Goal: Information Seeking & Learning: Learn about a topic

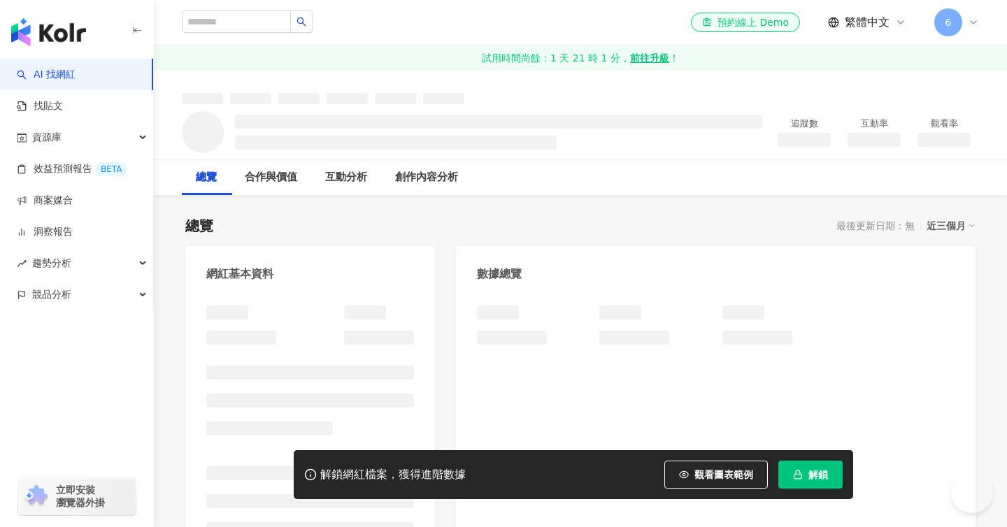
click at [803, 475] on button "解鎖" at bounding box center [810, 475] width 64 height 28
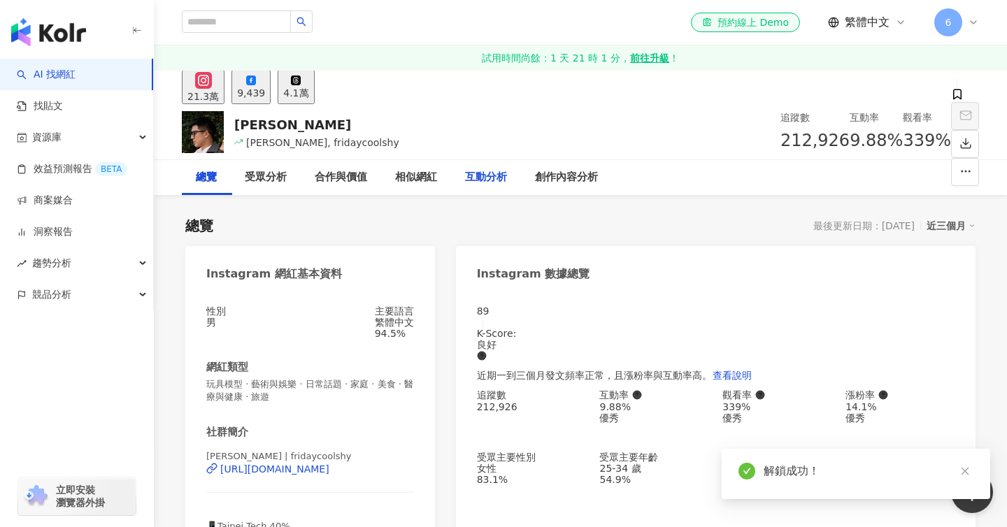
click at [493, 180] on div "互動分析" at bounding box center [486, 177] width 42 height 17
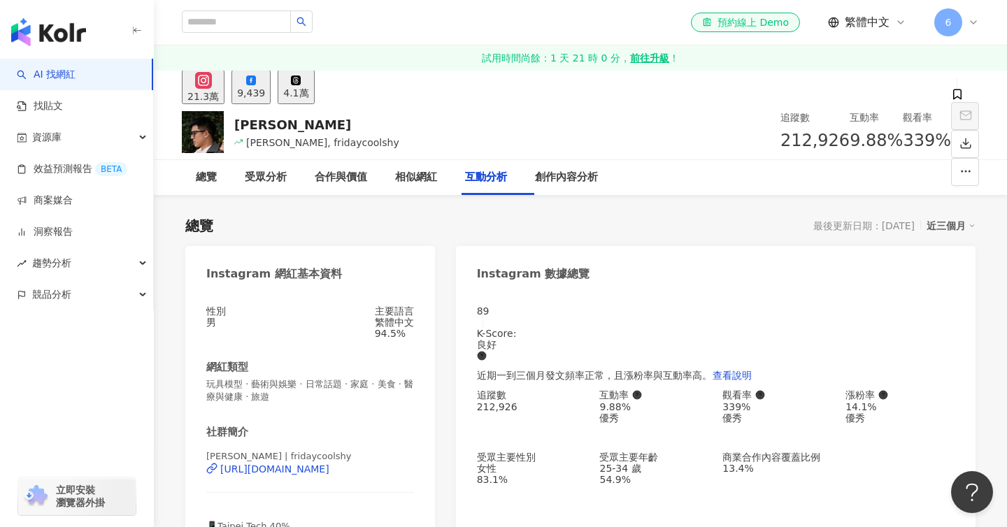
scroll to position [2844, 0]
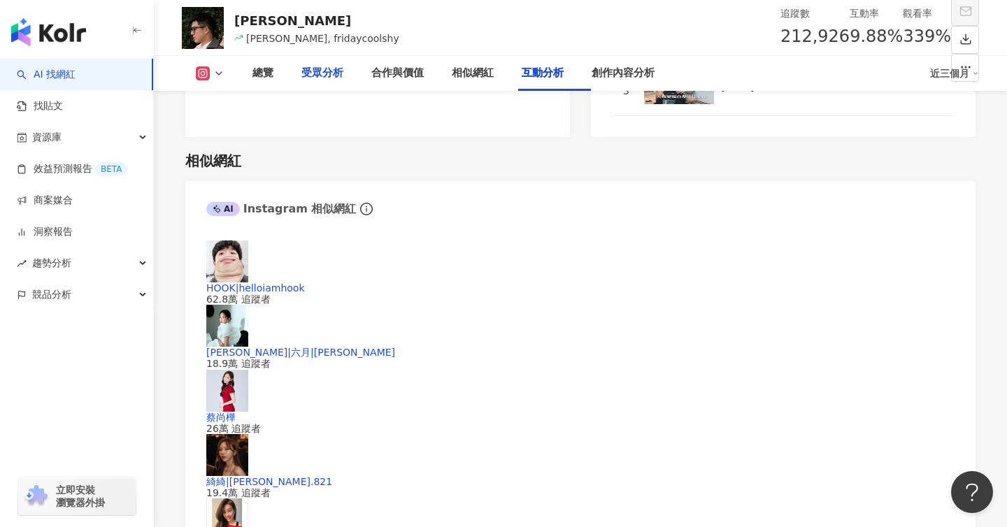
click at [332, 73] on div "受眾分析" at bounding box center [322, 73] width 42 height 17
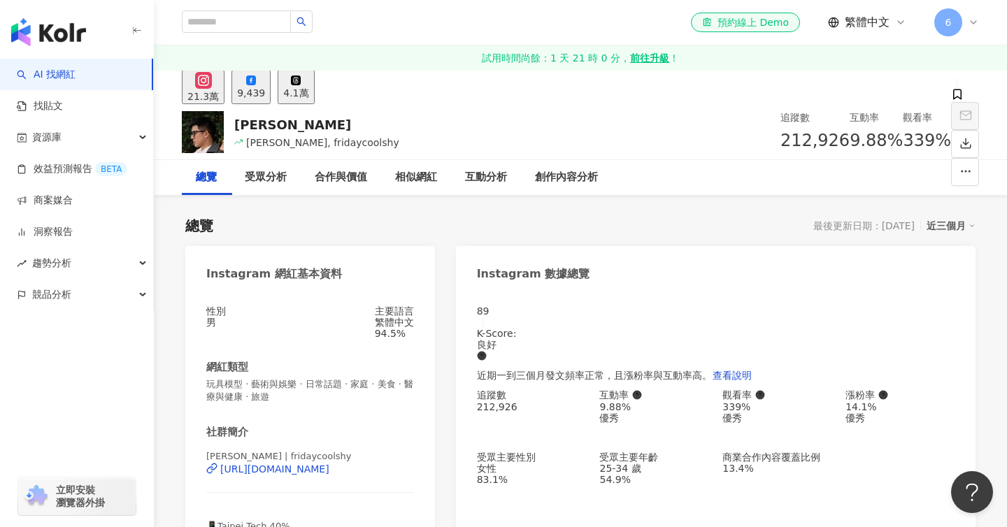
click at [265, 88] on div "9,439" at bounding box center [251, 92] width 28 height 11
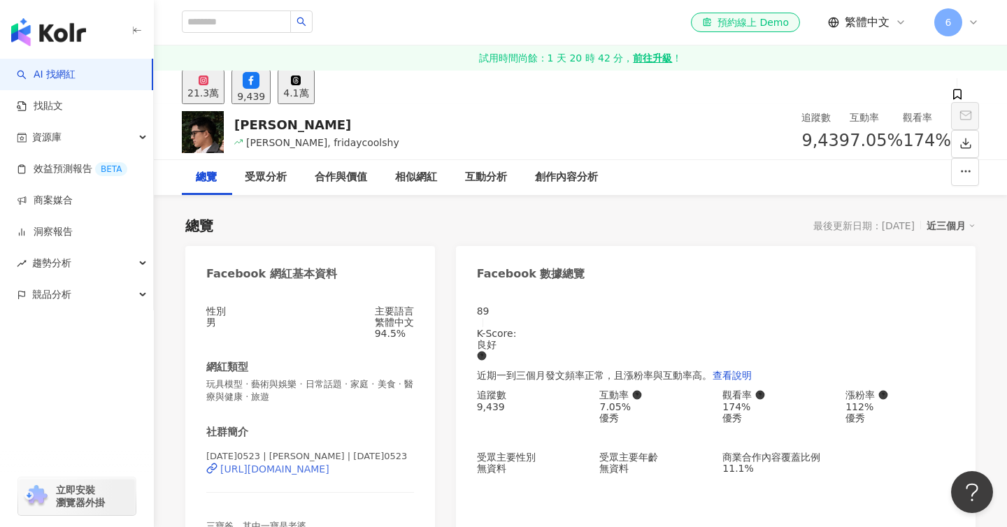
click at [304, 475] on div "https://www.facebook.com/362000154274748" at bounding box center [274, 469] width 109 height 11
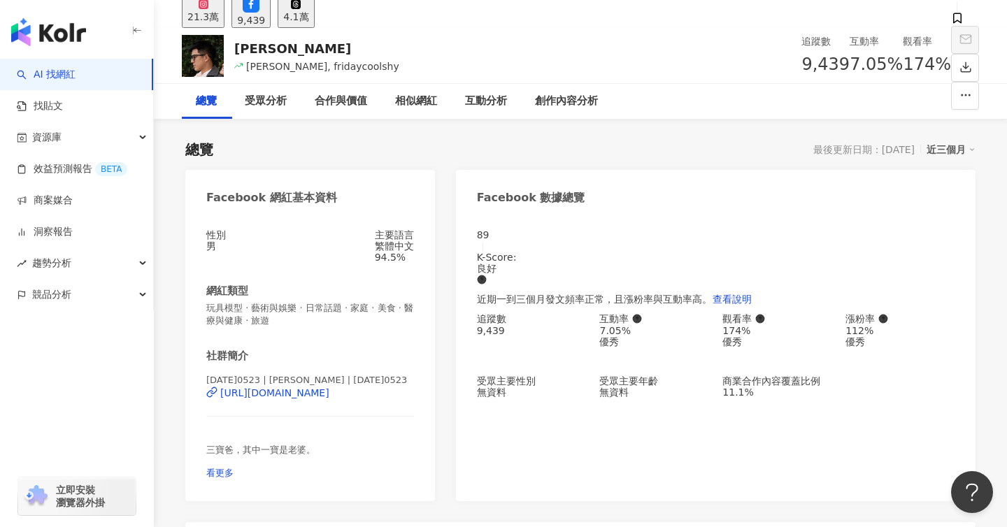
scroll to position [69, 0]
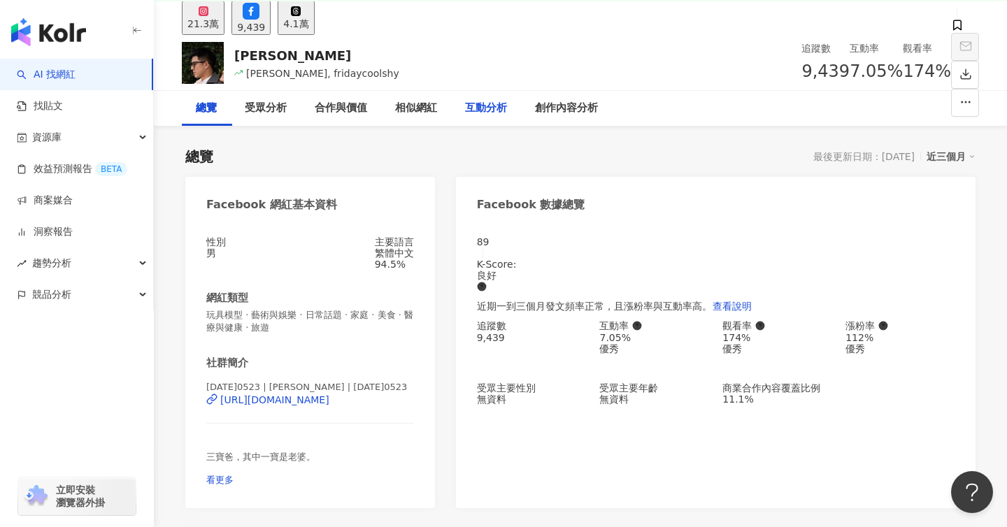
click at [481, 117] on div "互動分析" at bounding box center [486, 108] width 70 height 35
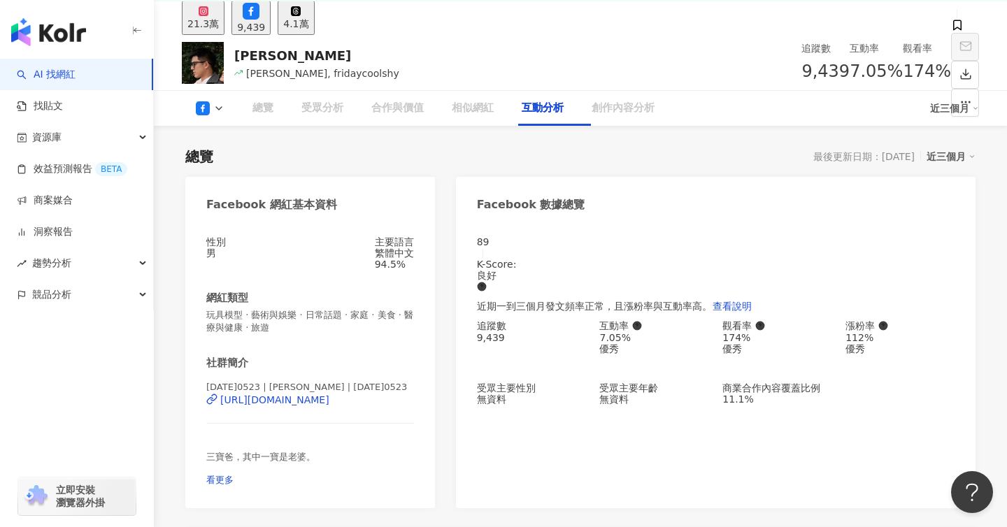
scroll to position [2123, 0]
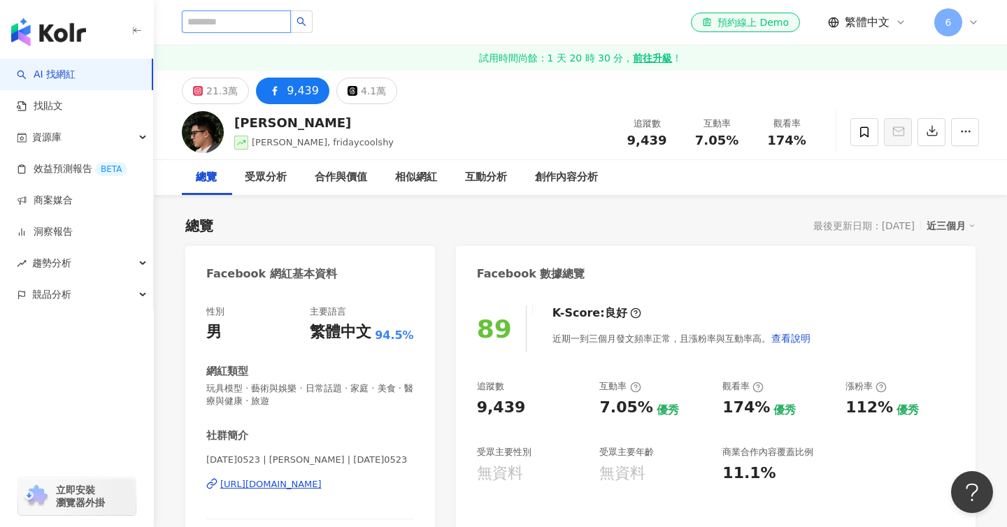
click at [290, 27] on input "search" at bounding box center [236, 21] width 109 height 22
paste input "**********"
type input "**********"
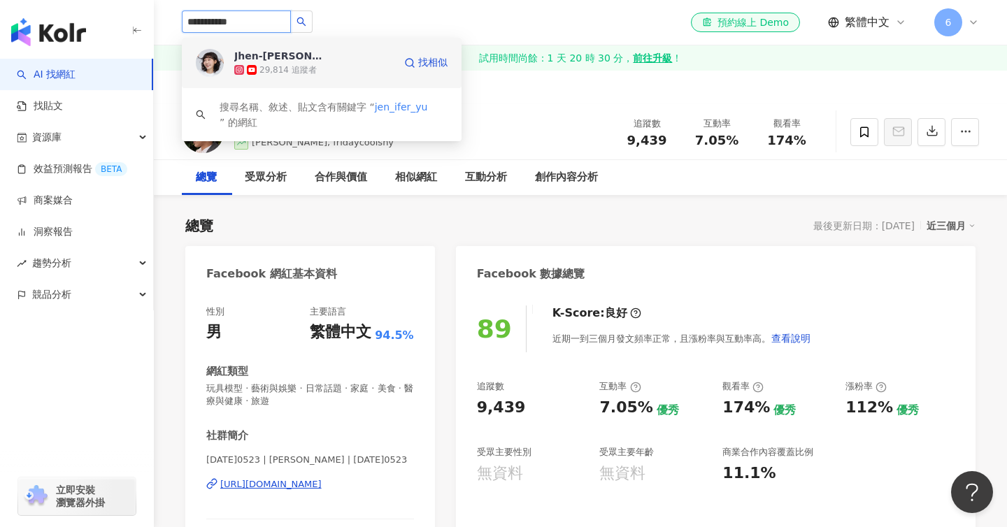
click at [292, 59] on div "Jhen-Yu Lin／小佛椰" at bounding box center [279, 56] width 91 height 14
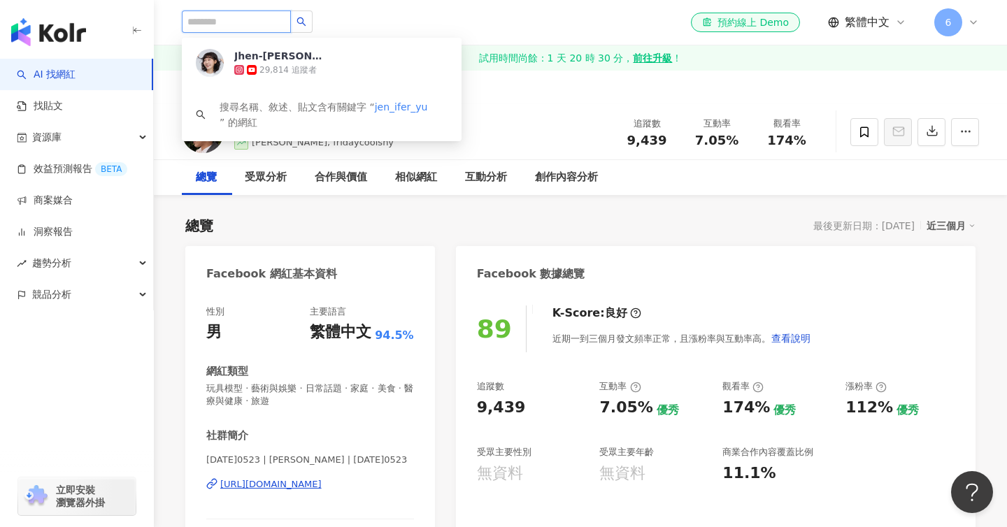
paste input "**********"
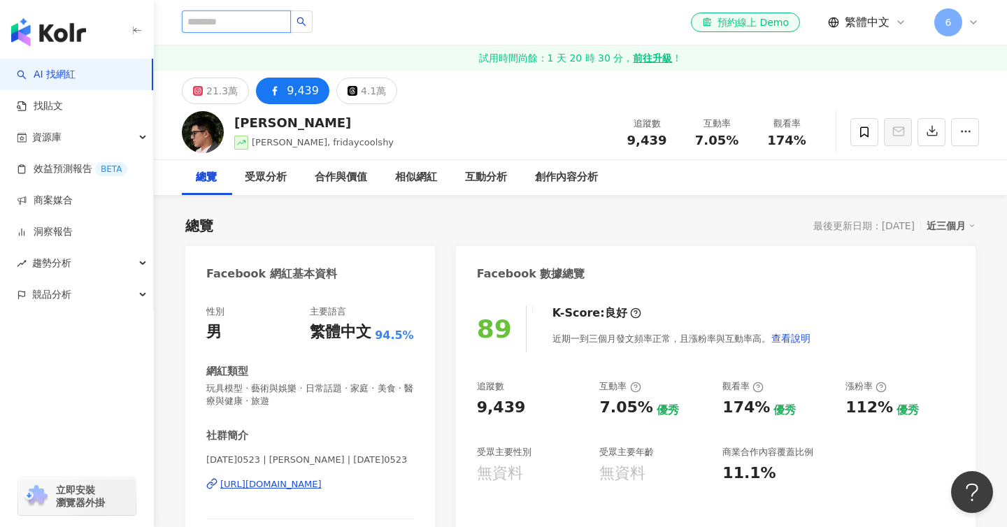
type input "**********"
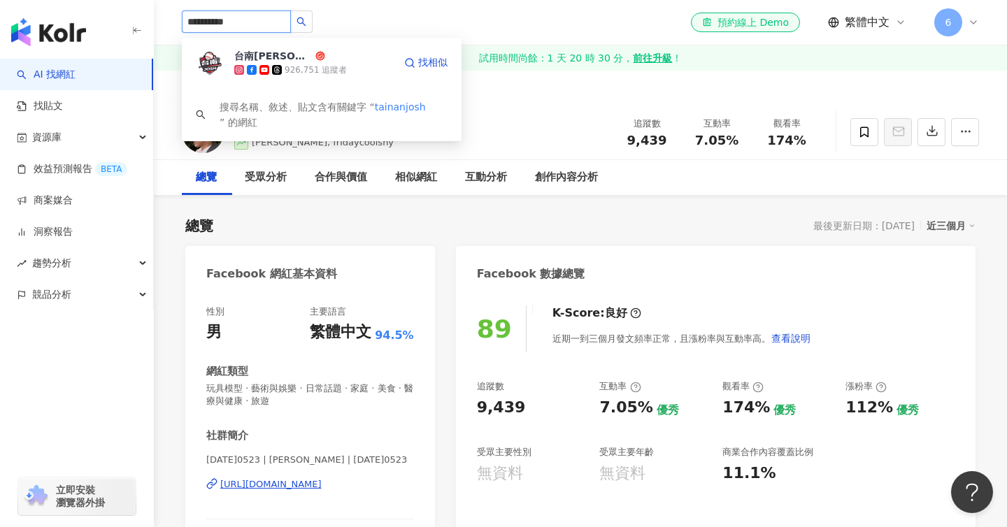
click at [276, 59] on div "台南[PERSON_NAME]" at bounding box center [273, 56] width 78 height 14
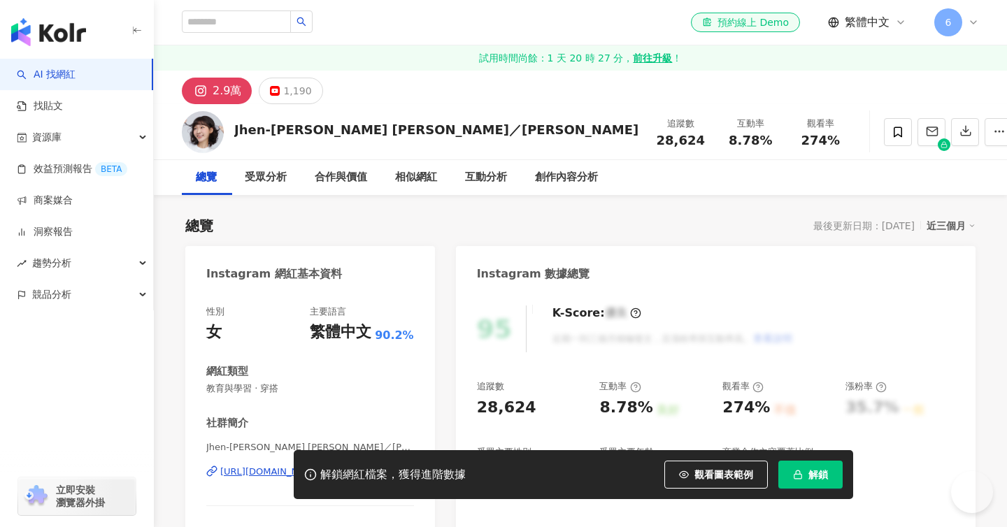
click at [808, 479] on span "解鎖" at bounding box center [818, 474] width 20 height 11
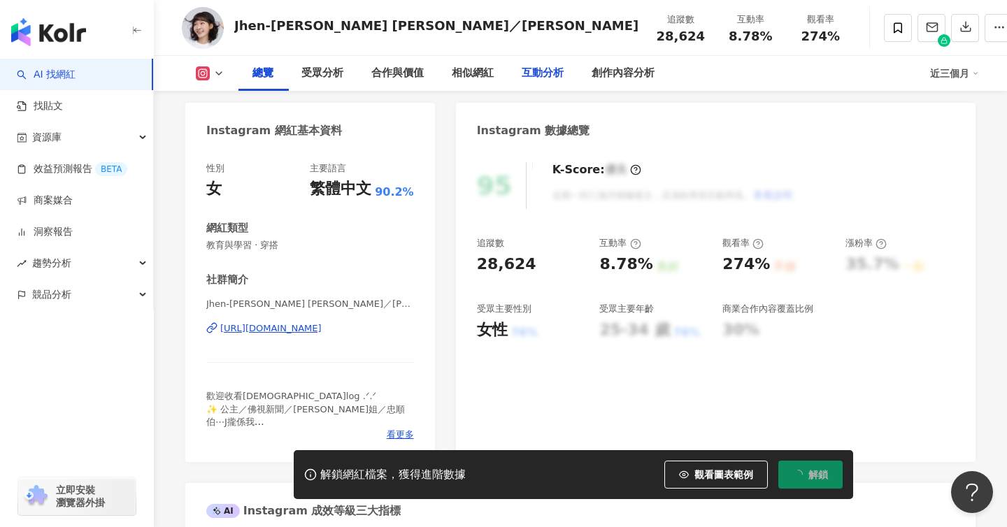
click at [562, 78] on div "互動分析" at bounding box center [543, 73] width 42 height 17
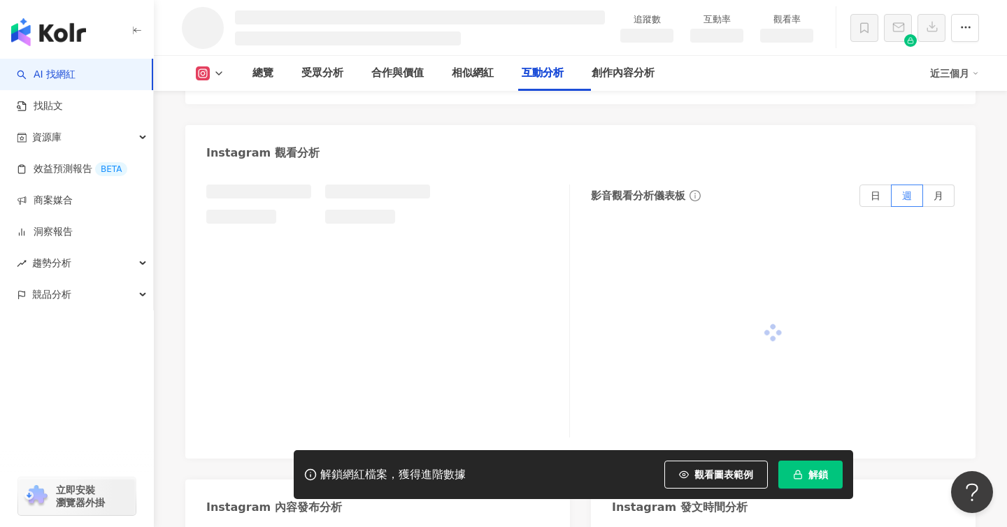
scroll to position [2386, 0]
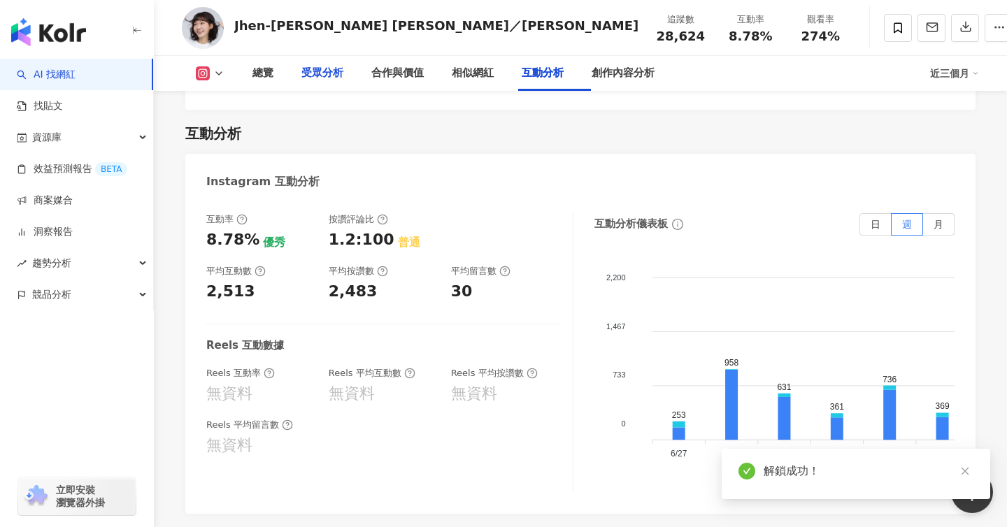
scroll to position [2782, 0]
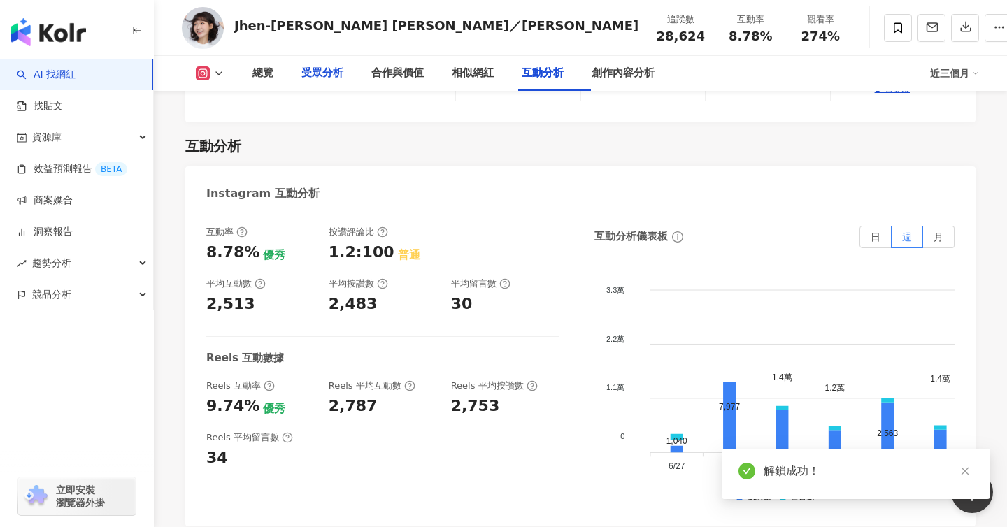
click at [336, 68] on div "受眾分析" at bounding box center [322, 73] width 42 height 17
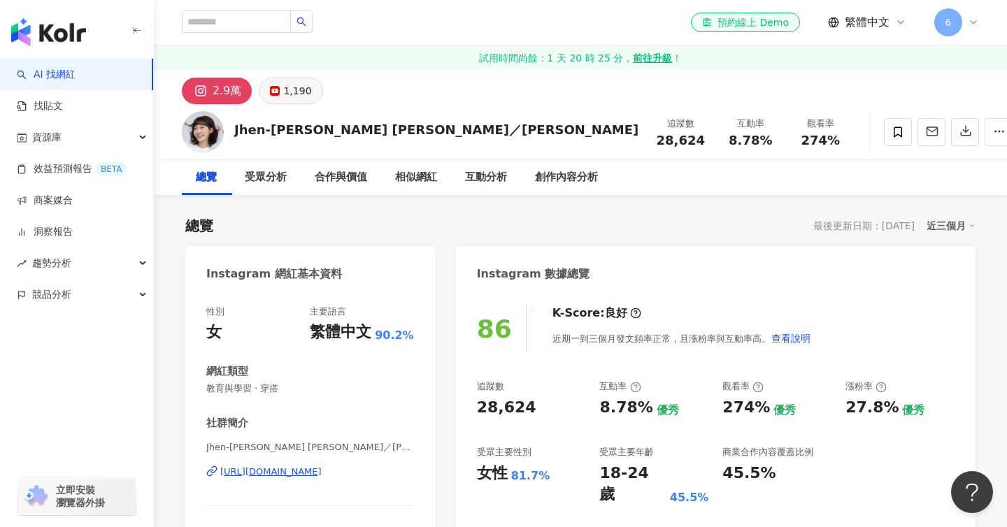
click at [283, 101] on button "1,190" at bounding box center [291, 91] width 64 height 27
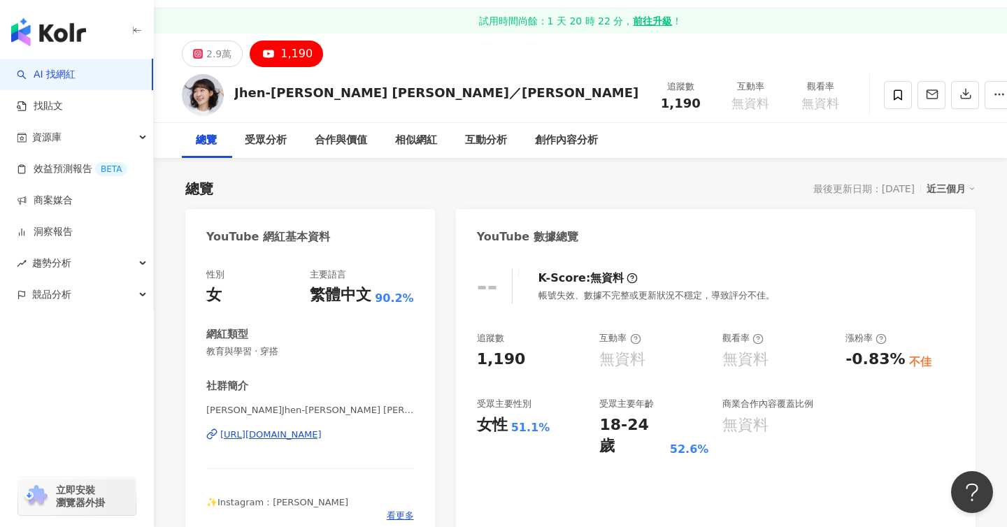
scroll to position [43, 0]
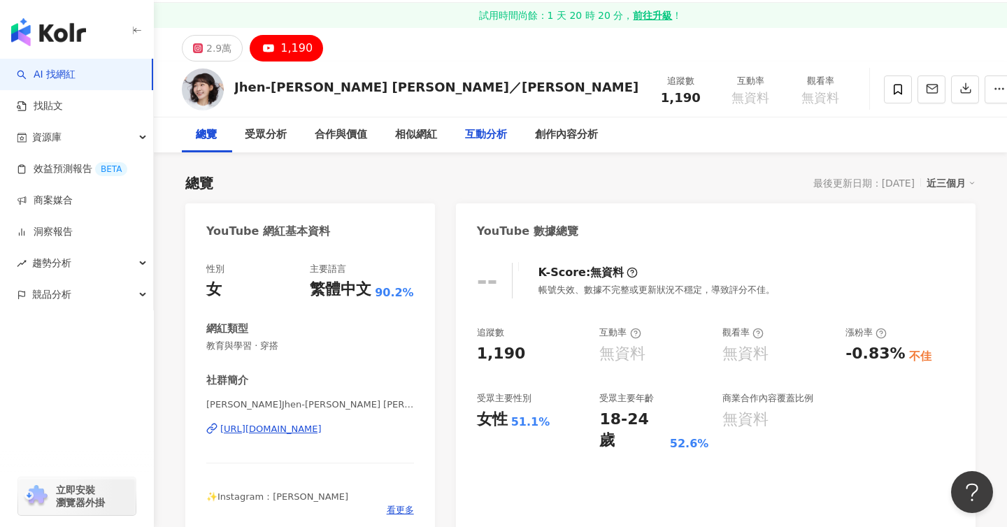
click at [501, 141] on div "互動分析" at bounding box center [486, 135] width 42 height 17
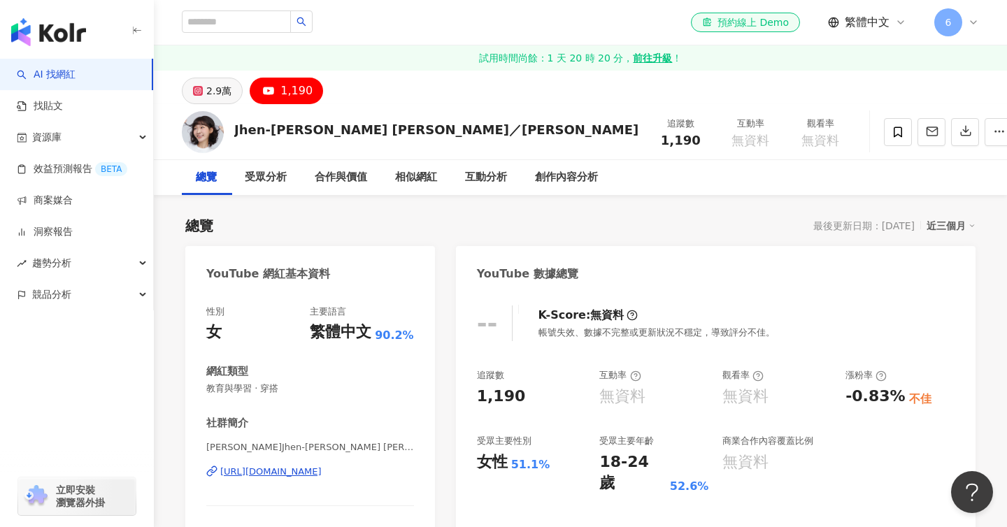
click at [190, 78] on button "2.9萬" at bounding box center [212, 91] width 61 height 27
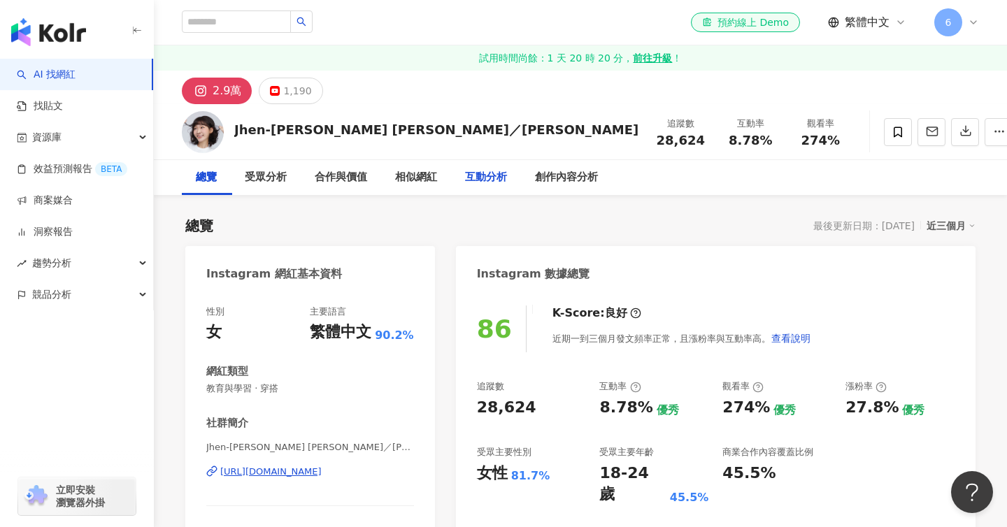
click at [482, 169] on div "互動分析" at bounding box center [486, 177] width 42 height 17
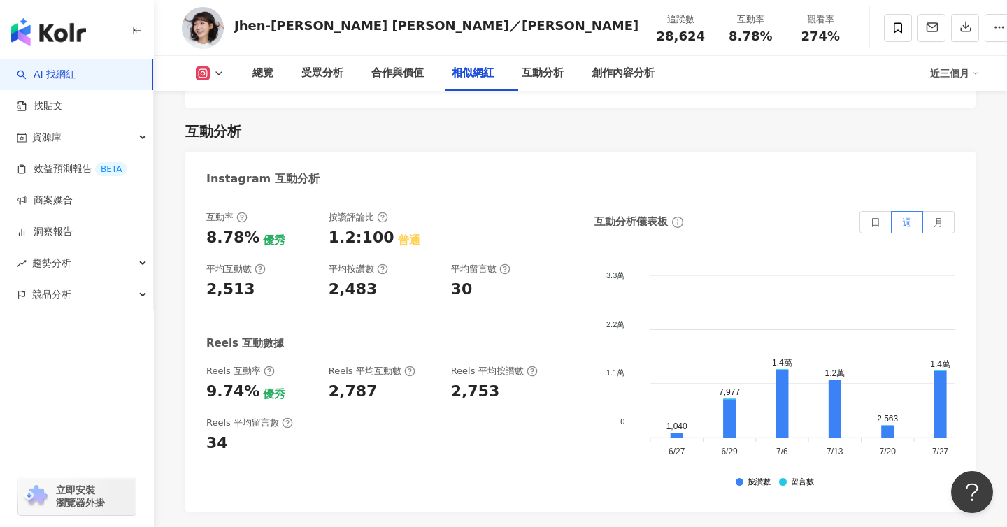
scroll to position [2291, 0]
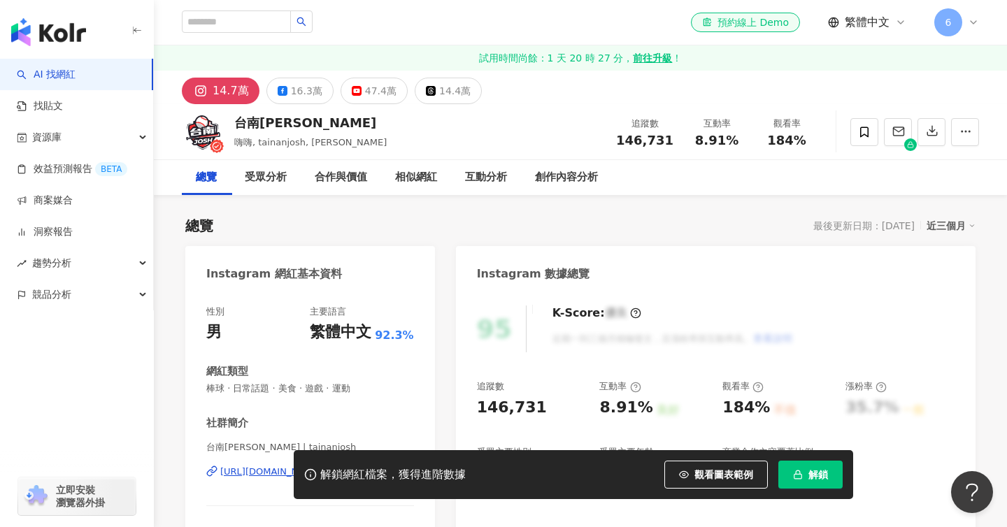
click at [801, 484] on button "解鎖" at bounding box center [810, 475] width 64 height 28
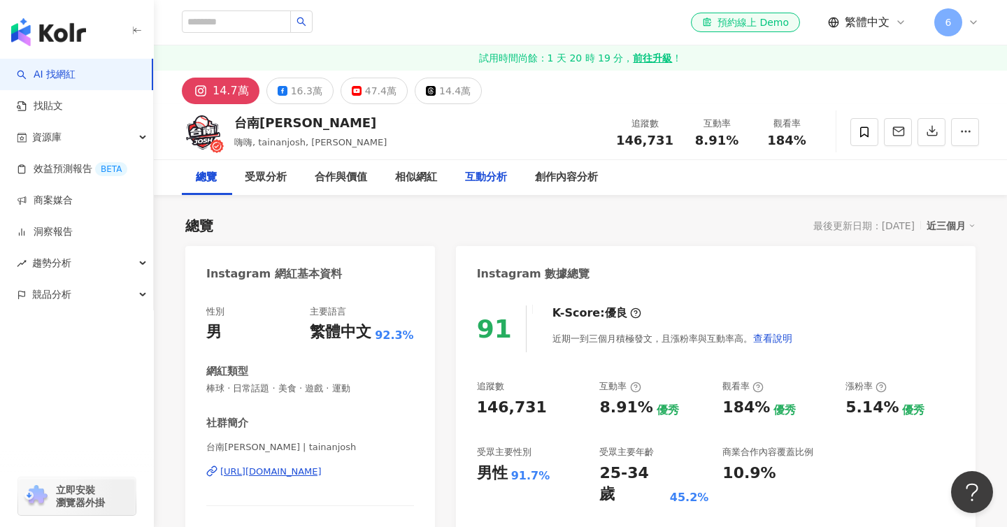
click at [492, 166] on div "互動分析" at bounding box center [486, 177] width 70 height 35
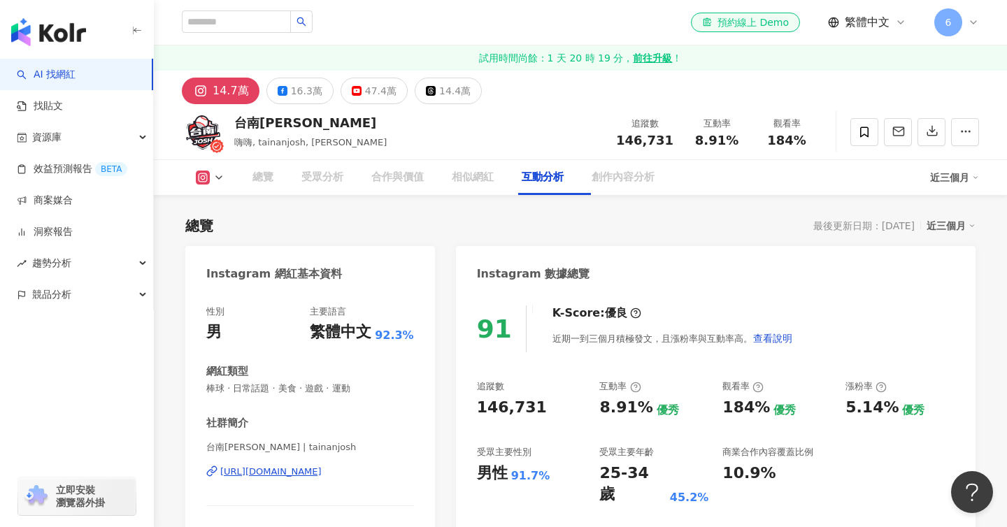
scroll to position [2814, 0]
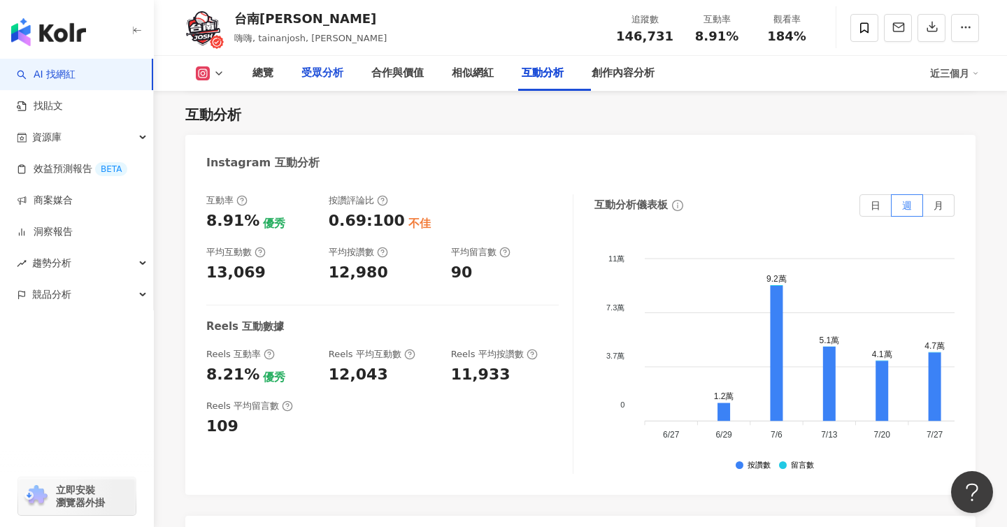
click at [327, 78] on div "受眾分析" at bounding box center [322, 73] width 42 height 17
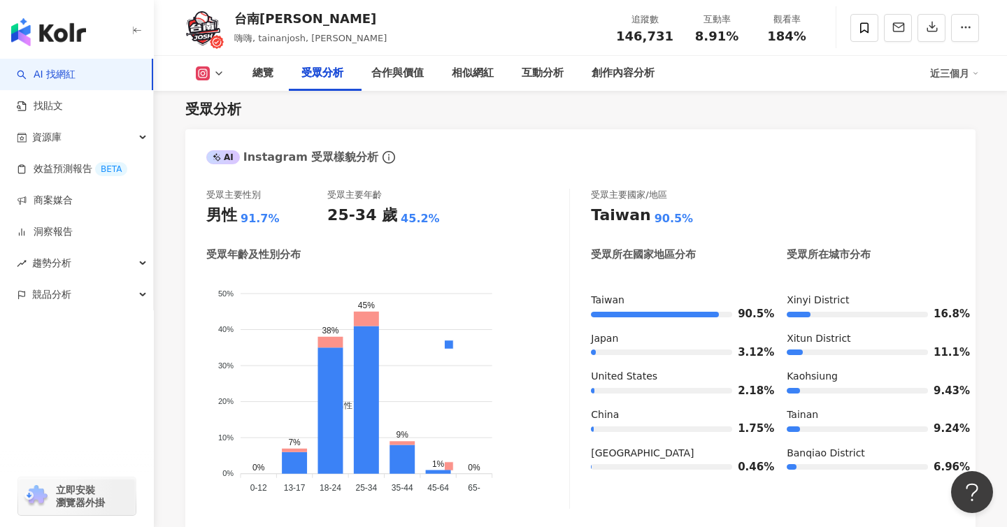
click at [306, 90] on div "受眾分析" at bounding box center [322, 73] width 70 height 35
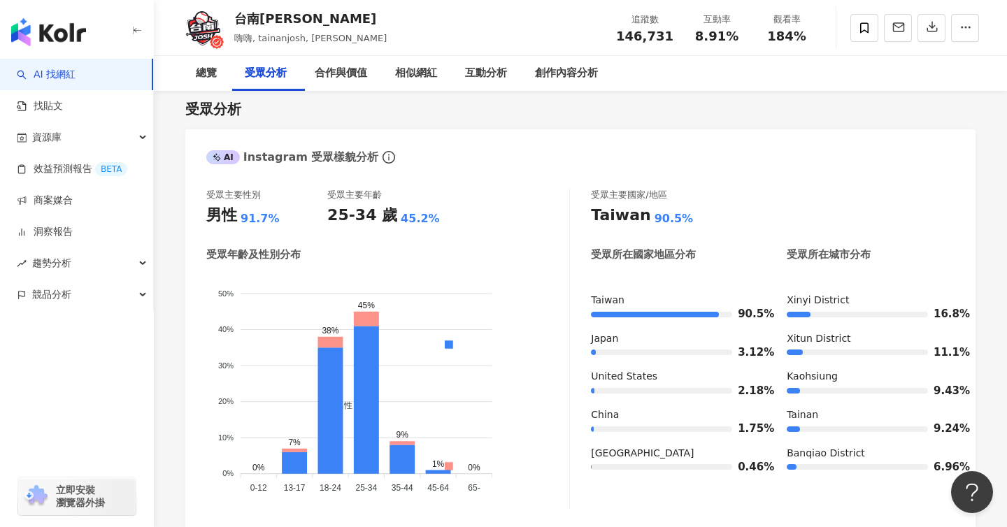
scroll to position [0, 0]
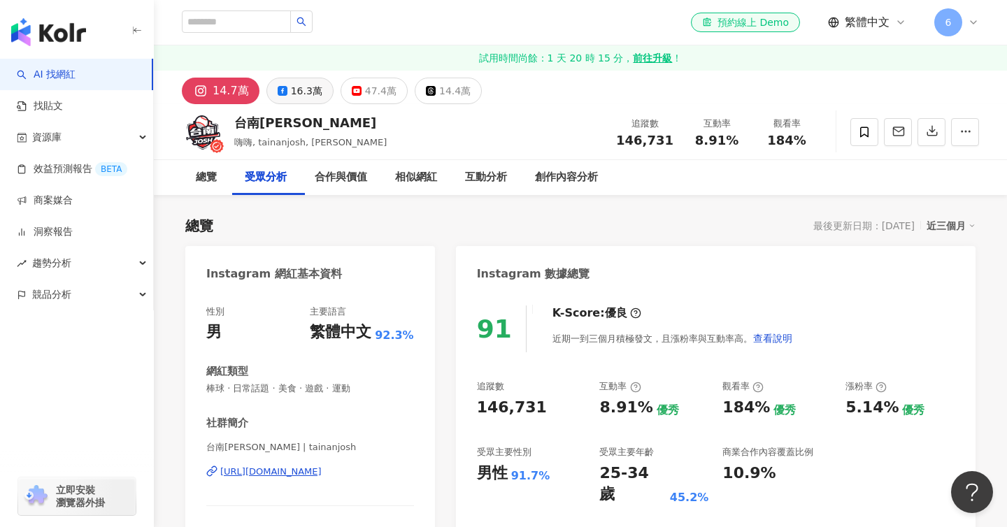
click at [298, 91] on div "16.3萬" at bounding box center [306, 91] width 31 height 20
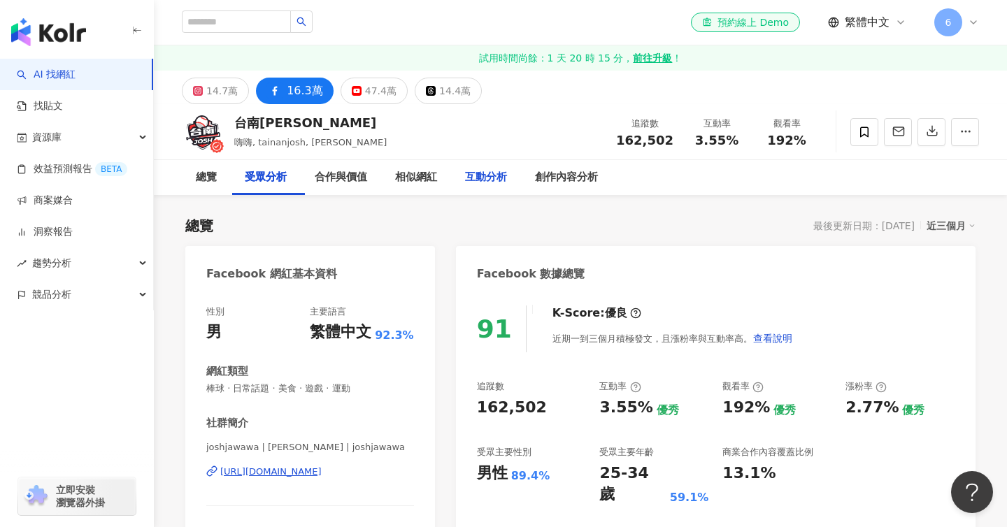
click at [506, 166] on div "互動分析" at bounding box center [486, 177] width 70 height 35
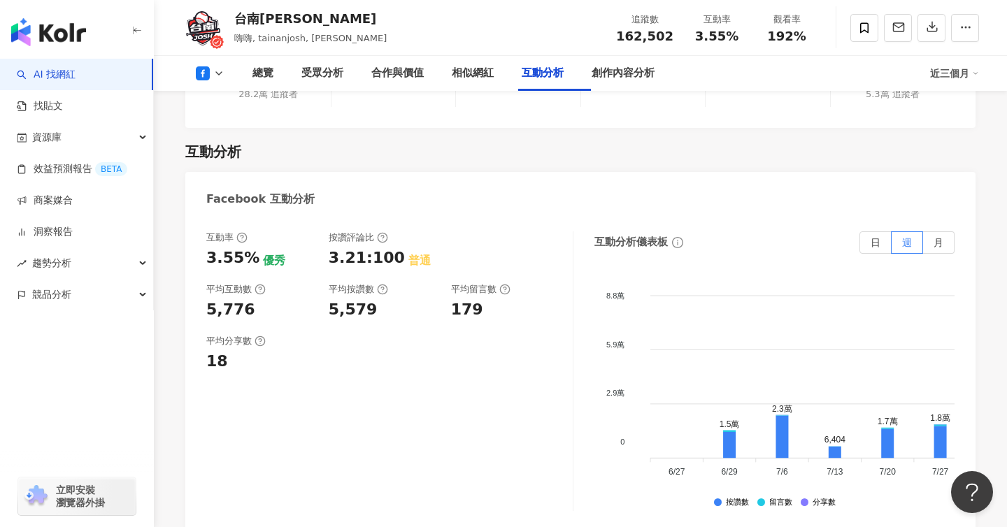
click at [531, 283] on div "平均留言數" at bounding box center [505, 289] width 108 height 13
click at [332, 61] on div "受眾分析" at bounding box center [322, 73] width 70 height 35
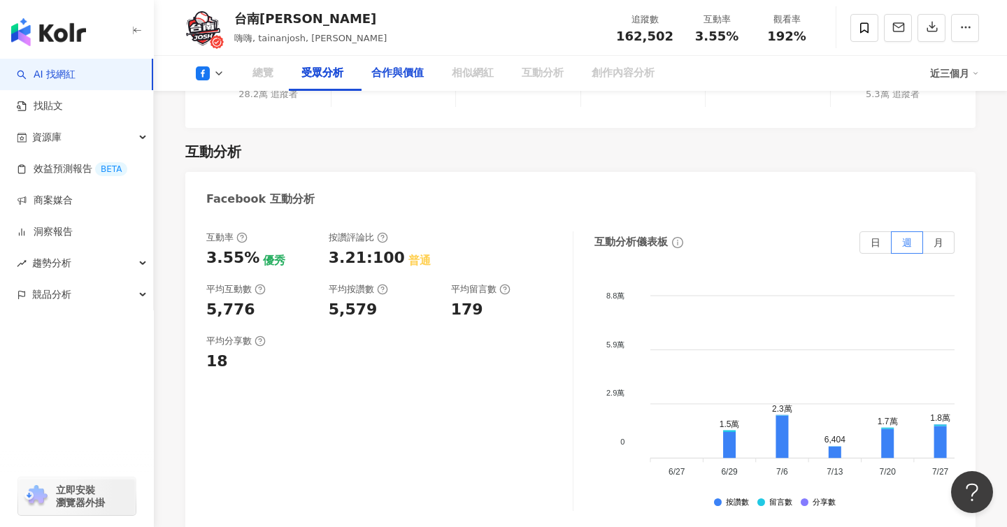
scroll to position [1218, 0]
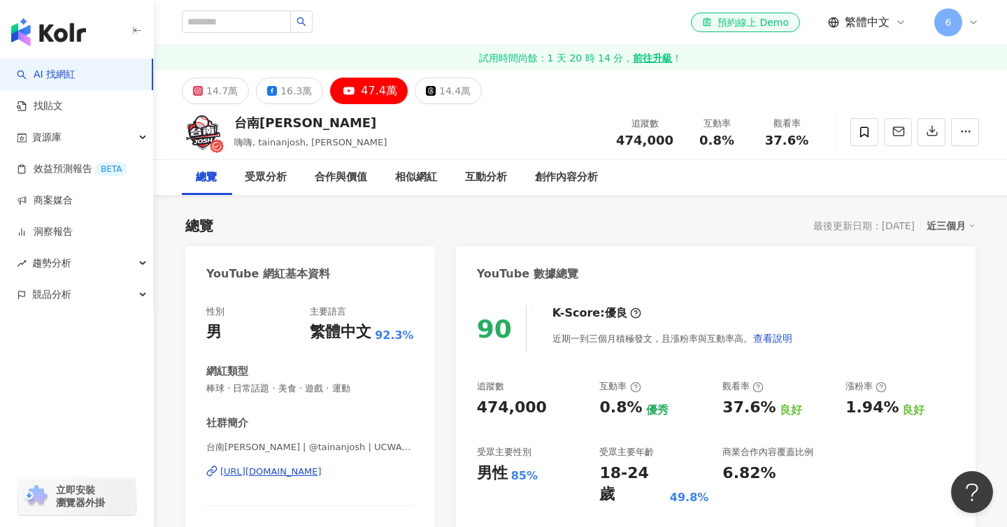
click at [497, 147] on div "台南[PERSON_NAME] 嗨嗨, tainanjosh, [PERSON_NAME] 追蹤數 474,000 互動率 0.8% 觀看率 37.6%" at bounding box center [580, 131] width 853 height 55
click at [496, 169] on div "互動分析" at bounding box center [486, 177] width 42 height 17
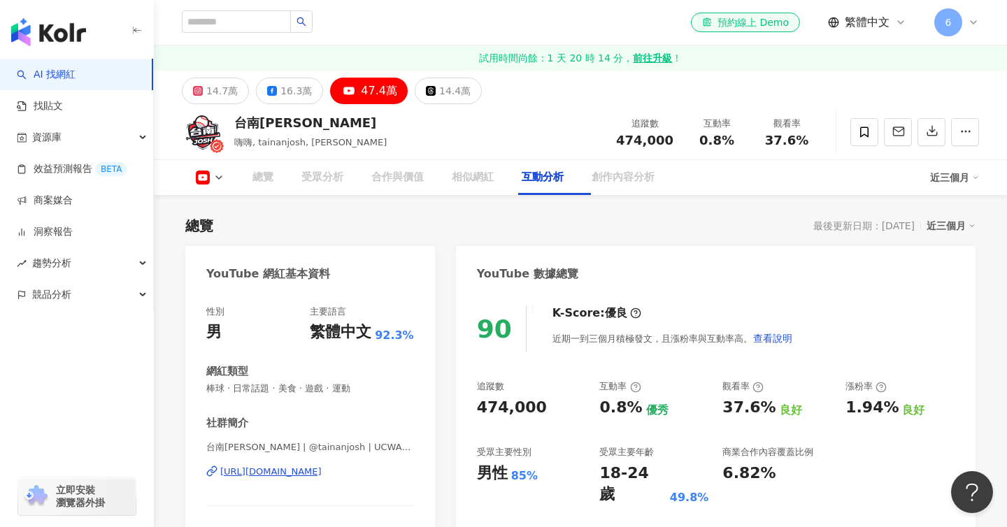
scroll to position [2307, 0]
